Goal: Find specific page/section: Find specific page/section

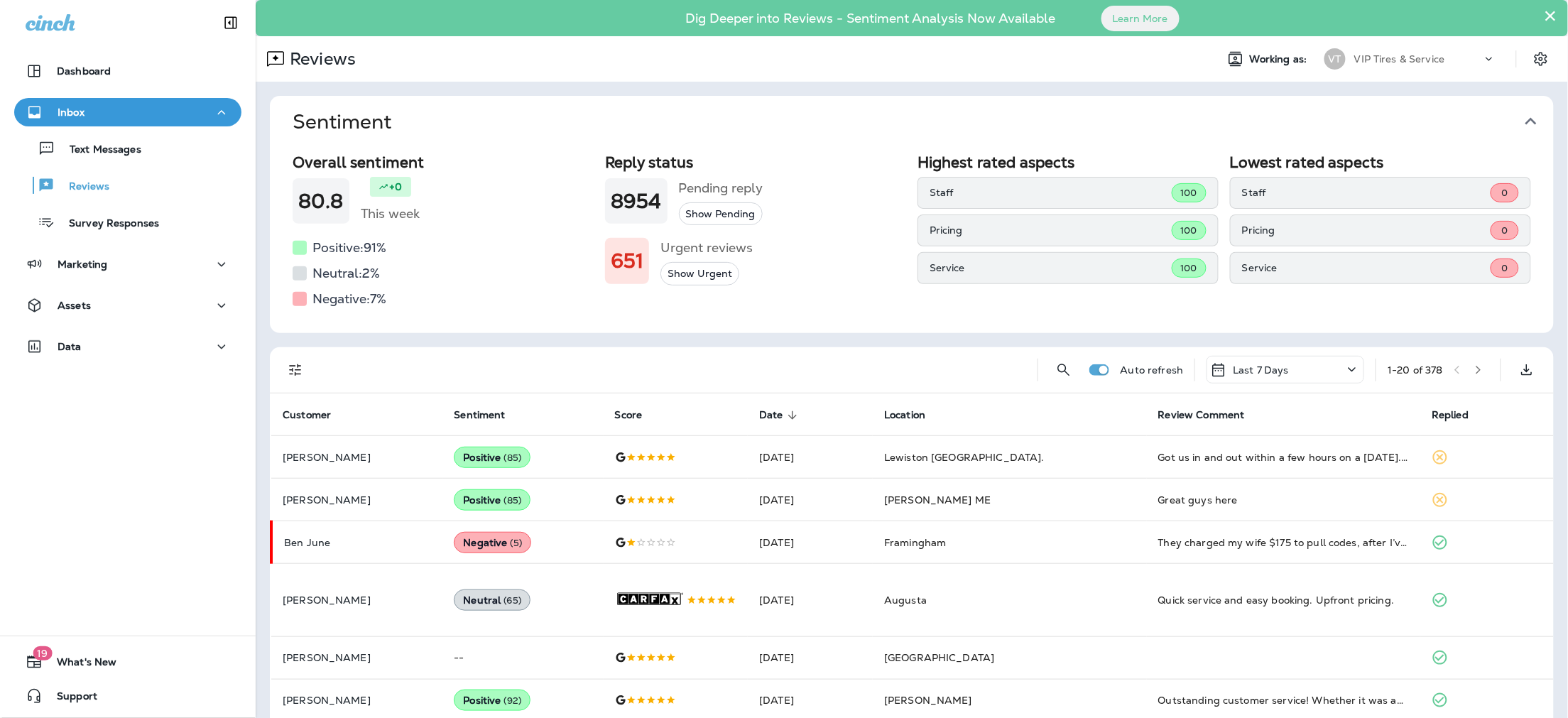
scroll to position [619, 0]
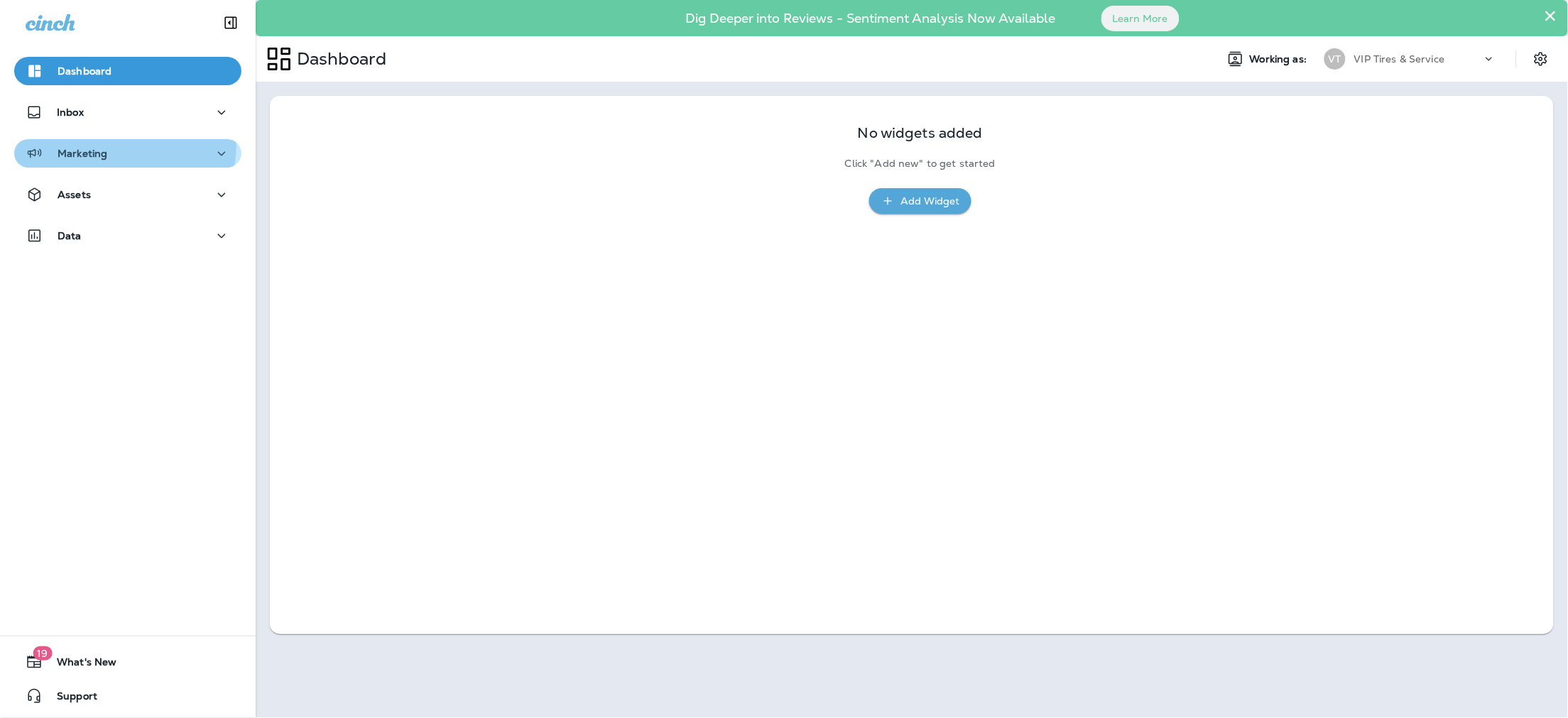
click at [95, 144] on button "Marketing" at bounding box center [127, 153] width 227 height 29
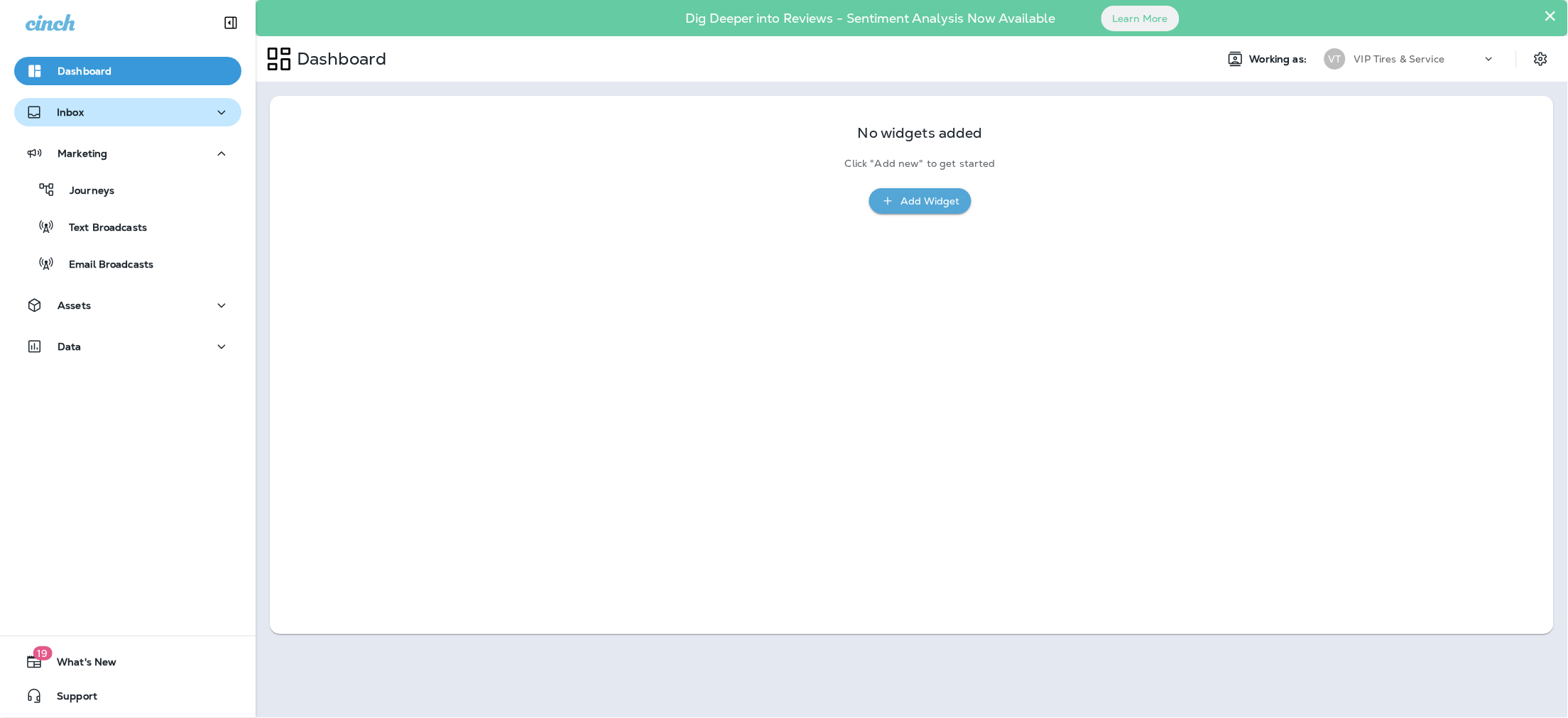
click at [97, 110] on div "Inbox" at bounding box center [127, 112] width 204 height 17
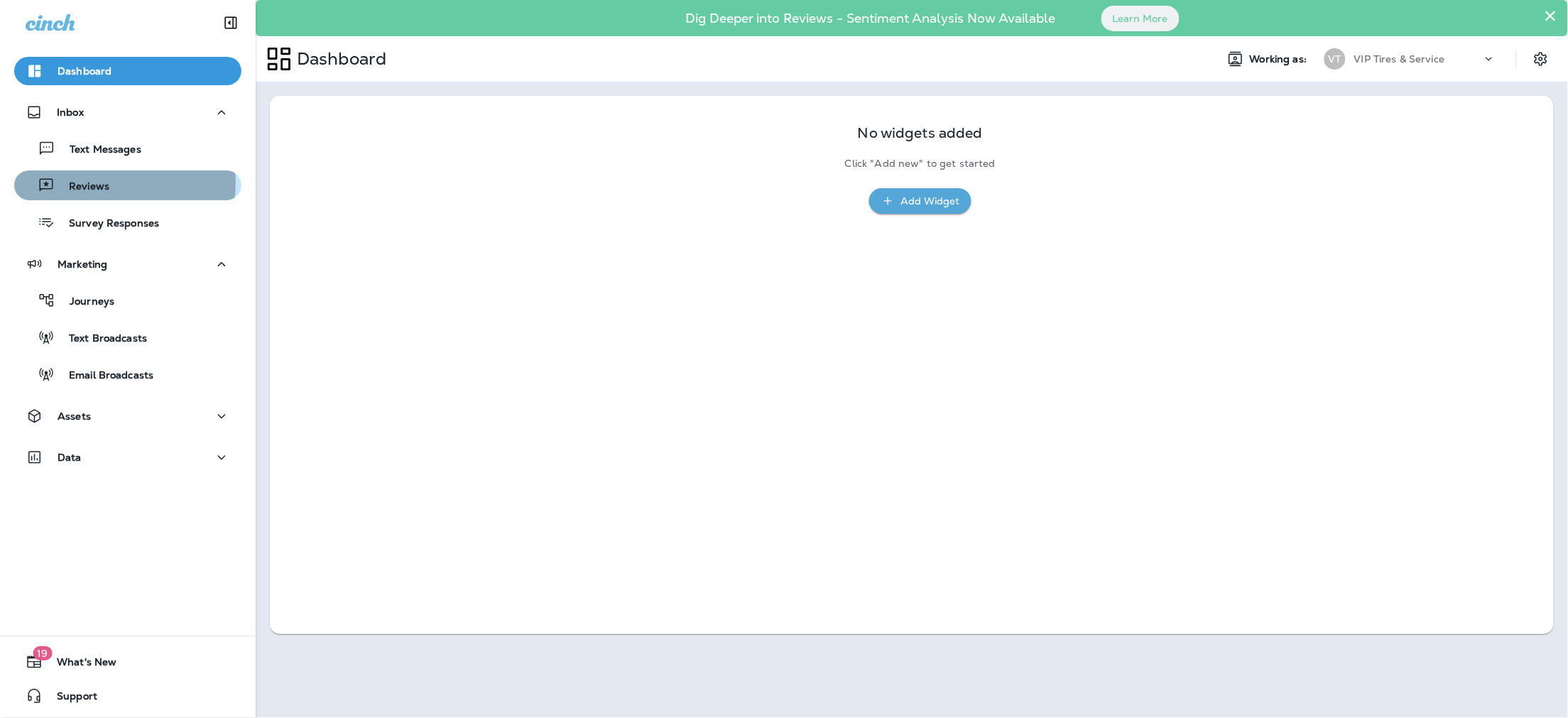
click at [103, 183] on p "Reviews" at bounding box center [82, 187] width 55 height 14
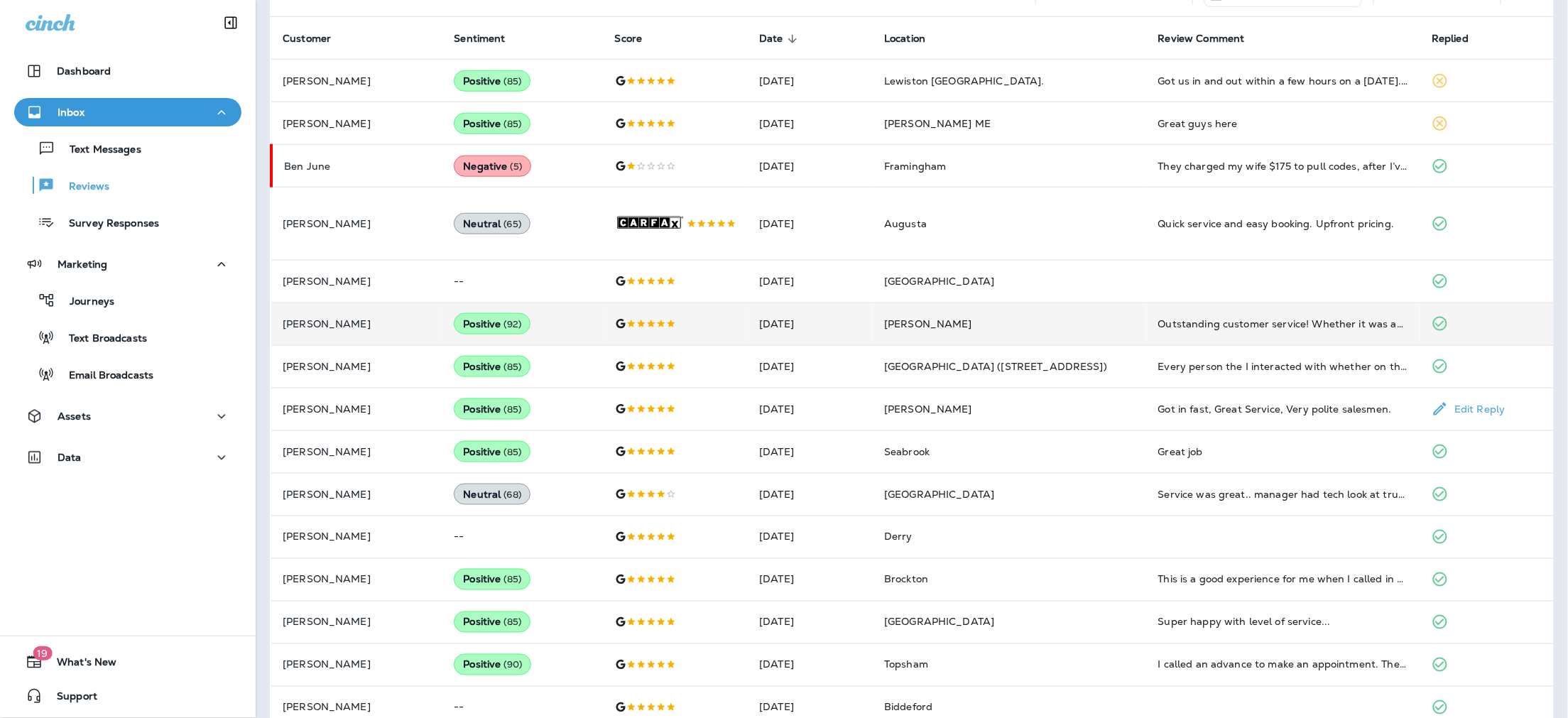
scroll to position [620, 0]
